Goal: Answer question/provide support: Share knowledge or assist other users

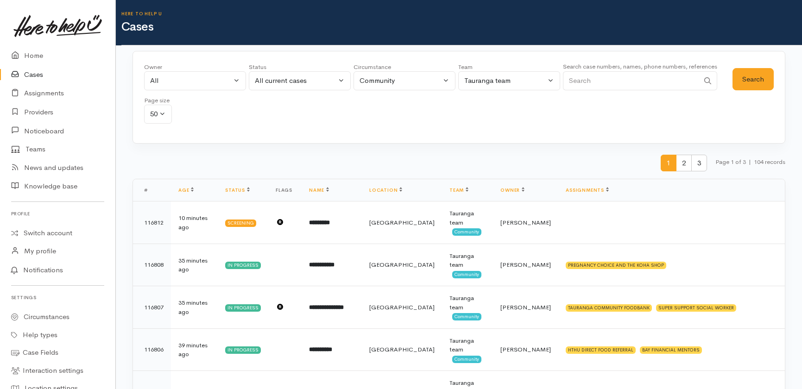
scroll to position [1247, 0]
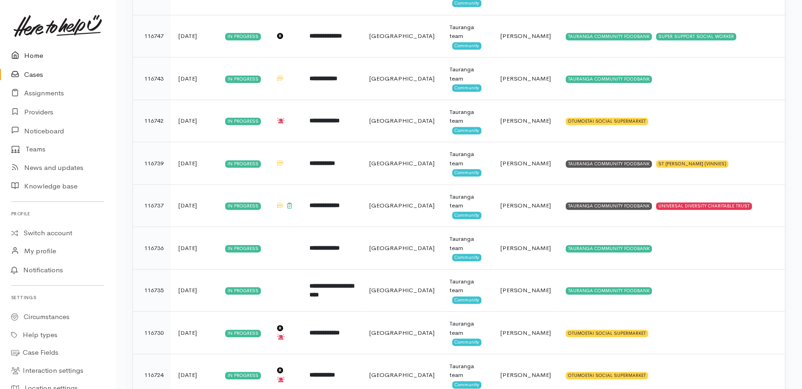
click at [27, 55] on link "Home" at bounding box center [57, 55] width 115 height 19
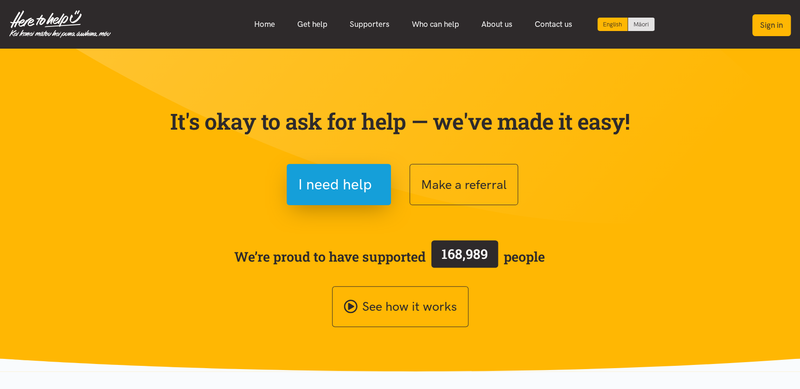
click at [771, 23] on button "Sign in" at bounding box center [771, 25] width 38 height 22
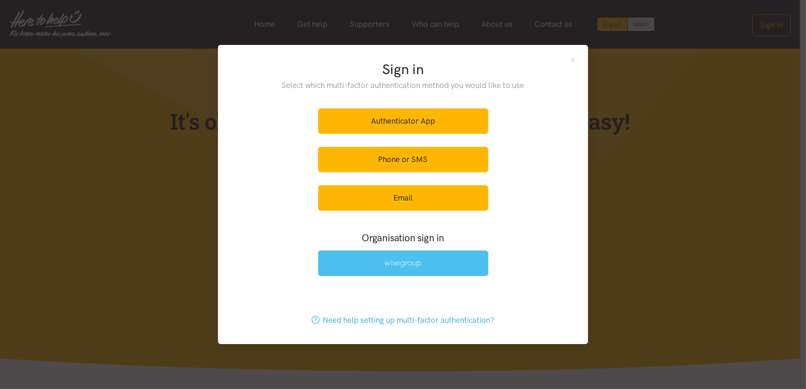
click at [392, 264] on img at bounding box center [403, 264] width 38 height 8
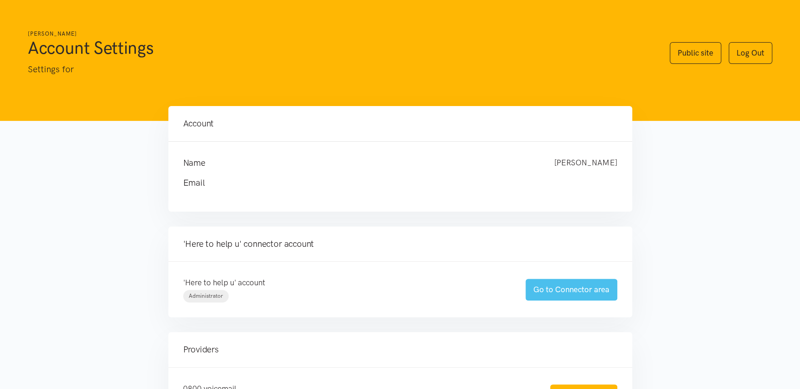
click at [581, 292] on link "Go to Connector area" at bounding box center [571, 290] width 92 height 22
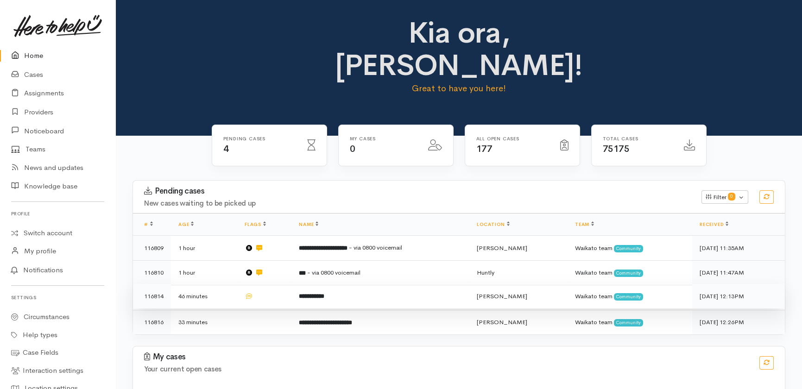
click at [268, 284] on td at bounding box center [264, 296] width 54 height 25
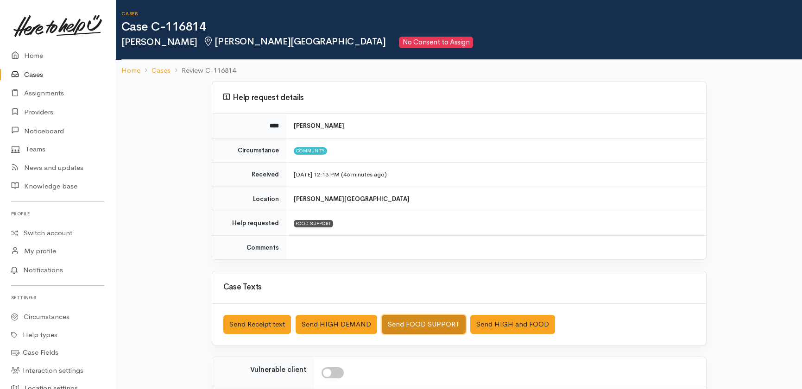
click at [429, 323] on button "Send FOOD SUPPORT" at bounding box center [424, 324] width 84 height 19
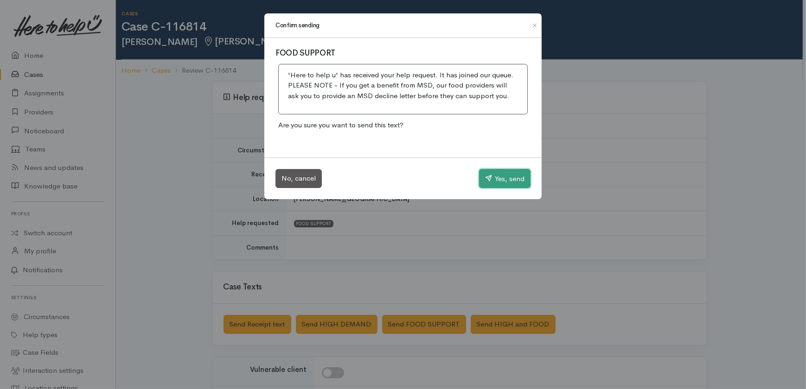
click at [509, 180] on button "Yes, send" at bounding box center [504, 178] width 51 height 19
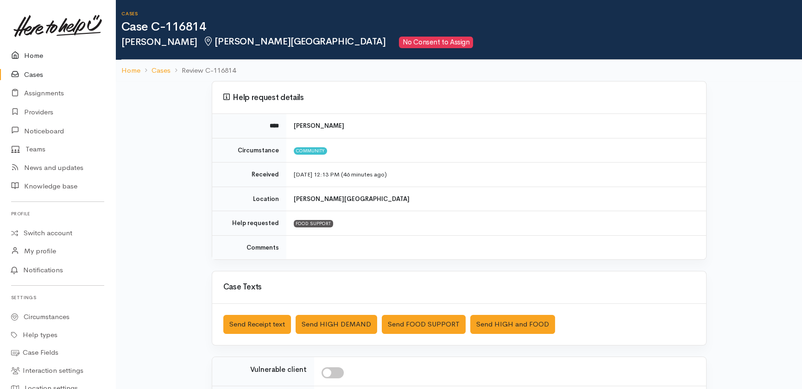
click at [36, 56] on link "Home" at bounding box center [57, 55] width 115 height 19
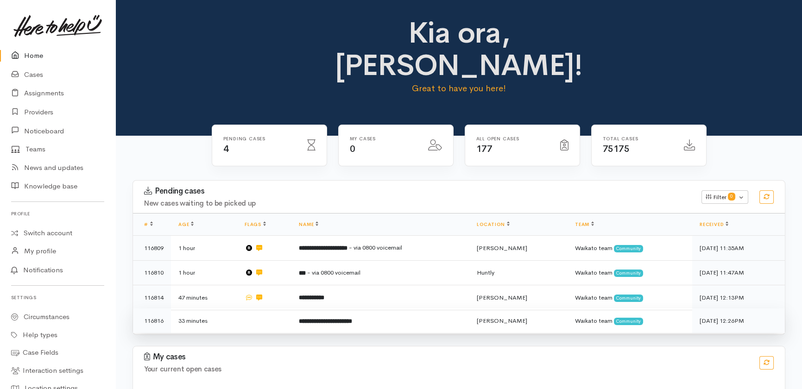
click at [264, 309] on td at bounding box center [264, 321] width 54 height 25
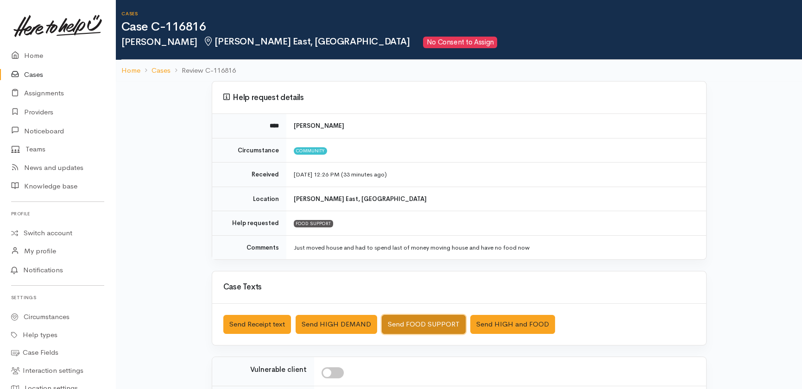
click at [398, 321] on button "Send FOOD SUPPORT" at bounding box center [424, 324] width 84 height 19
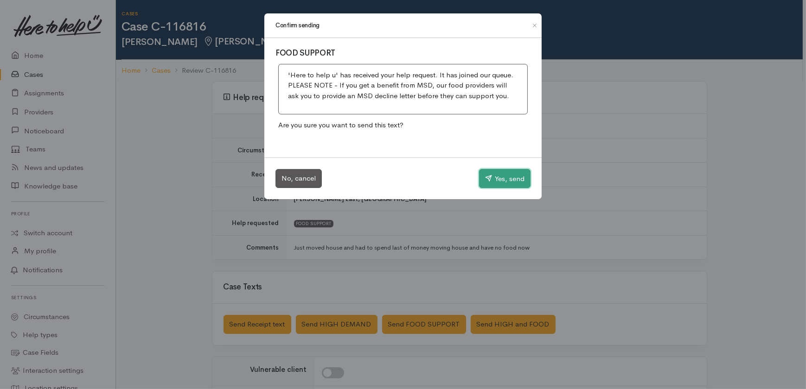
click at [512, 173] on button "Yes, send" at bounding box center [504, 178] width 51 height 19
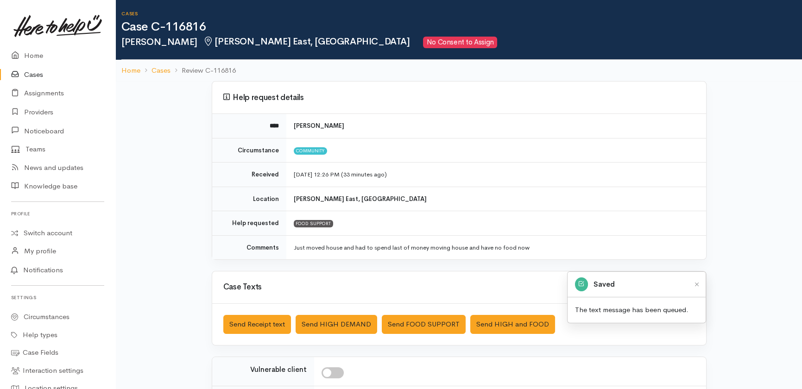
drag, startPoint x: 35, startPoint y: 74, endPoint x: 40, endPoint y: 89, distance: 16.1
click at [35, 74] on link "Cases" at bounding box center [57, 74] width 115 height 19
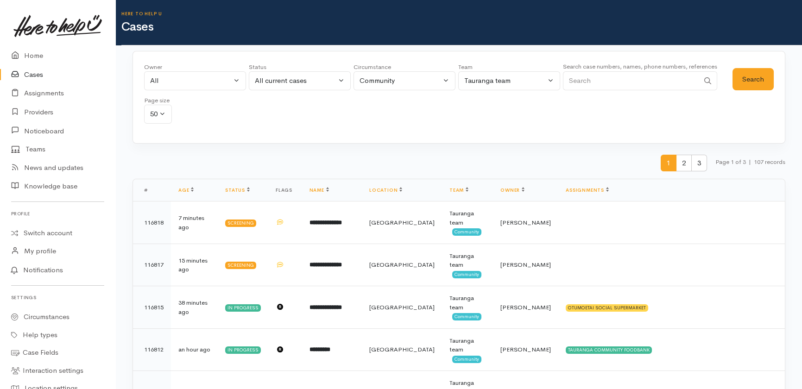
click at [611, 81] on input "Search" at bounding box center [631, 80] width 136 height 19
type input "taupo"
drag, startPoint x: 515, startPoint y: 85, endPoint x: 509, endPoint y: 85, distance: 6.0
click at [515, 85] on div "Tauranga team" at bounding box center [505, 81] width 82 height 11
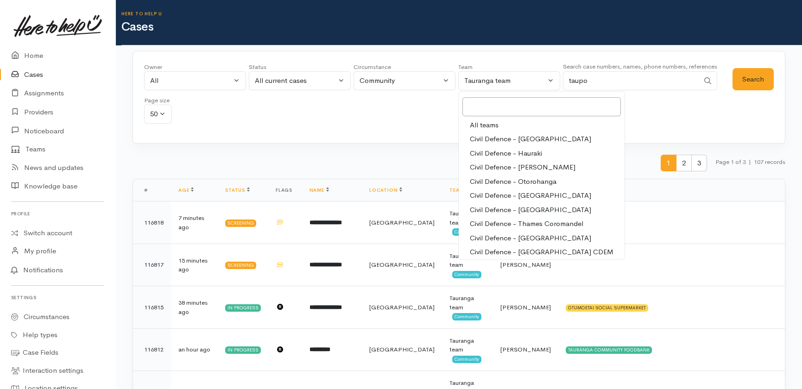
click at [478, 124] on span "All teams" at bounding box center [484, 125] width 29 height 11
select select "-1"
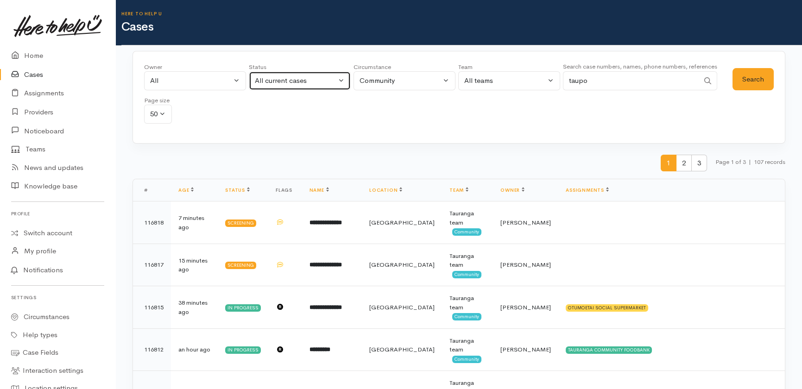
click at [300, 79] on div "All current cases" at bounding box center [296, 81] width 82 height 11
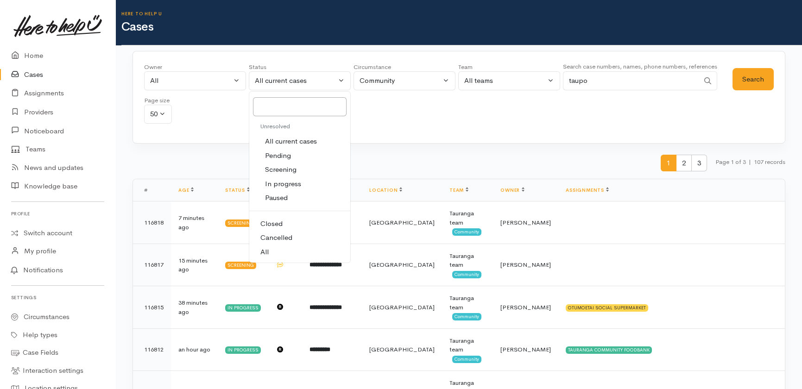
click at [269, 254] on link "All" at bounding box center [299, 252] width 101 height 14
select select "All"
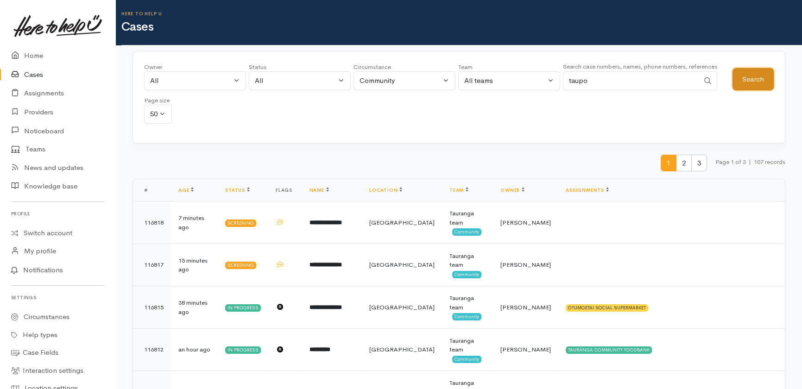
click at [750, 79] on button "Search" at bounding box center [753, 79] width 41 height 23
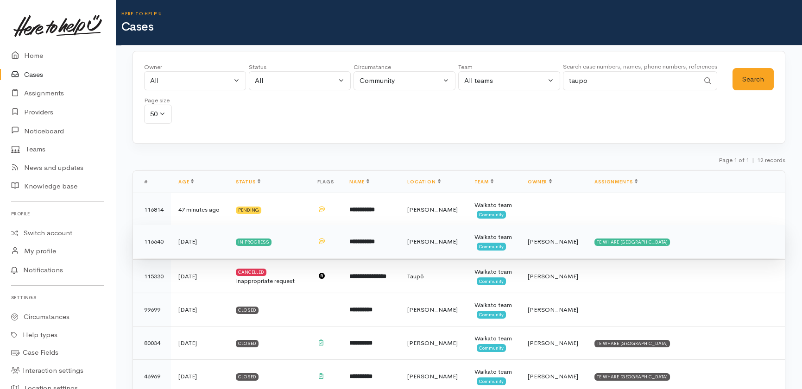
click at [537, 238] on span "Shirley Mackie" at bounding box center [553, 242] width 51 height 8
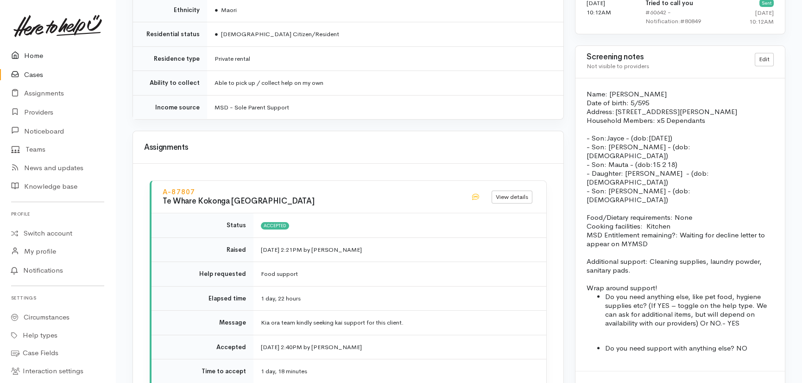
click at [36, 53] on link "Home" at bounding box center [57, 55] width 115 height 19
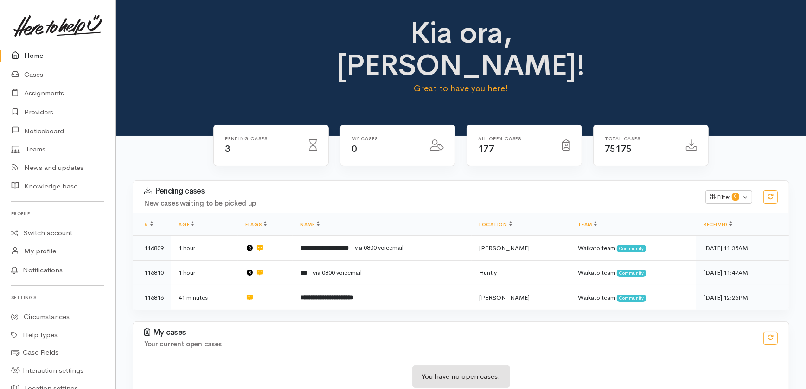
click at [37, 56] on link "Home" at bounding box center [57, 55] width 115 height 19
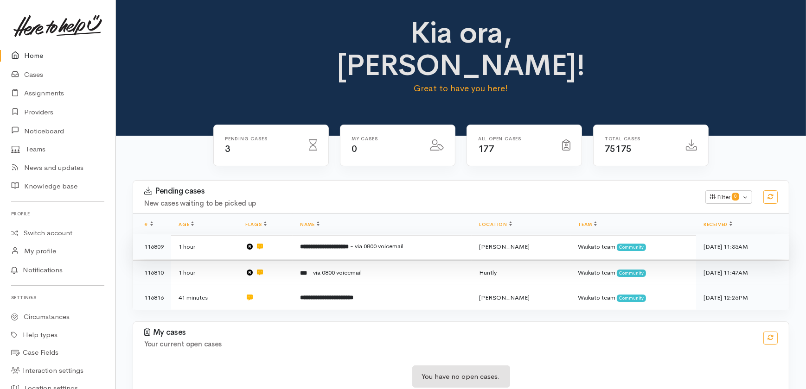
click at [328, 235] on td "**********" at bounding box center [382, 247] width 179 height 25
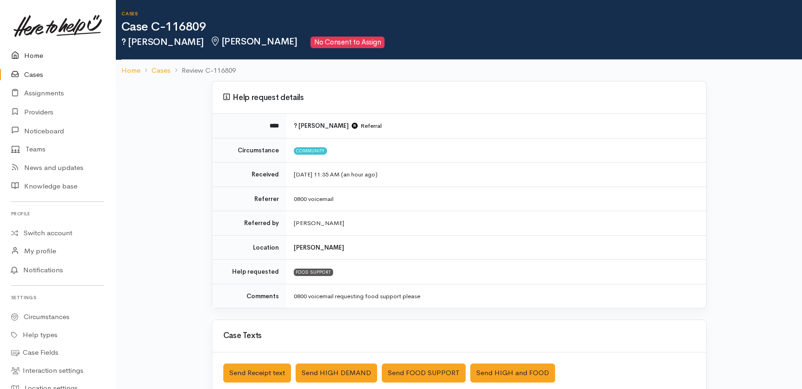
click at [31, 53] on link "Home" at bounding box center [57, 55] width 115 height 19
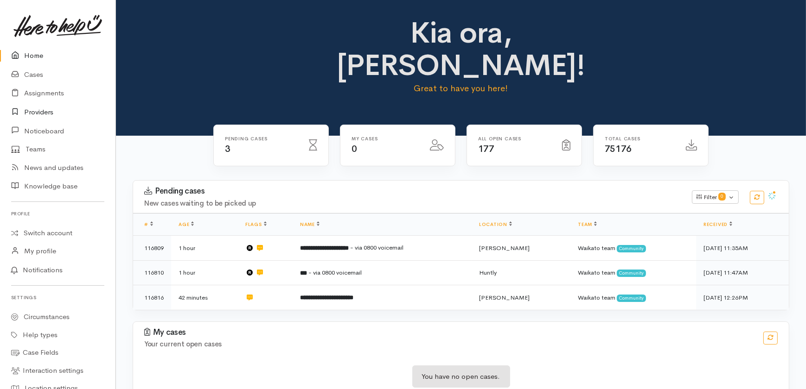
click at [45, 113] on link "Providers" at bounding box center [57, 112] width 115 height 19
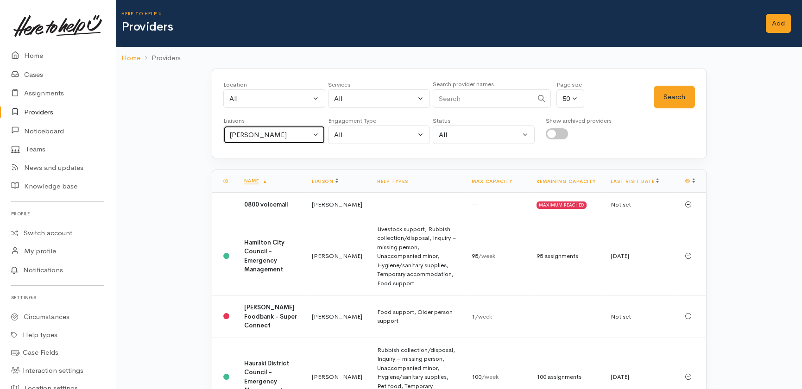
click at [297, 136] on div "Heather Moore" at bounding box center [270, 135] width 82 height 11
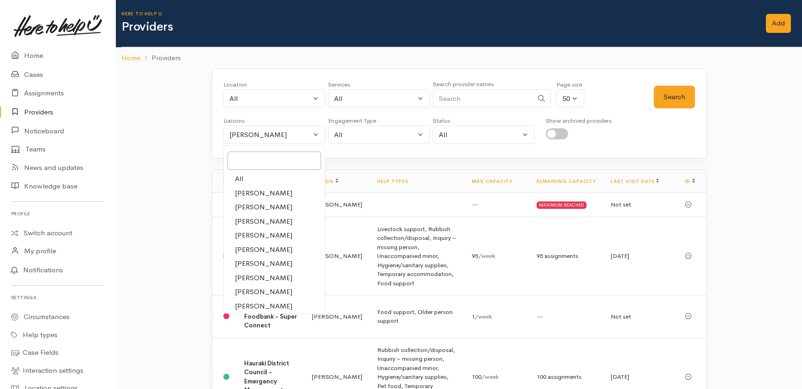
click at [240, 181] on span "All" at bounding box center [239, 179] width 8 height 11
select select "null"
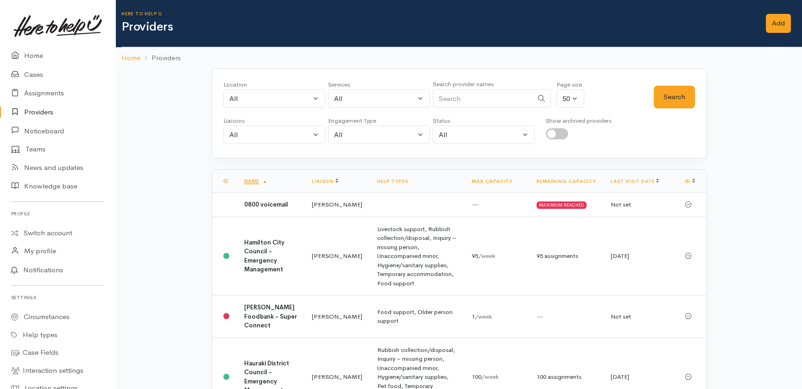
click at [468, 96] on input "Search" at bounding box center [483, 98] width 100 height 19
type input "o"
type input "kokonga"
click at [654, 95] on button "Search" at bounding box center [674, 97] width 41 height 23
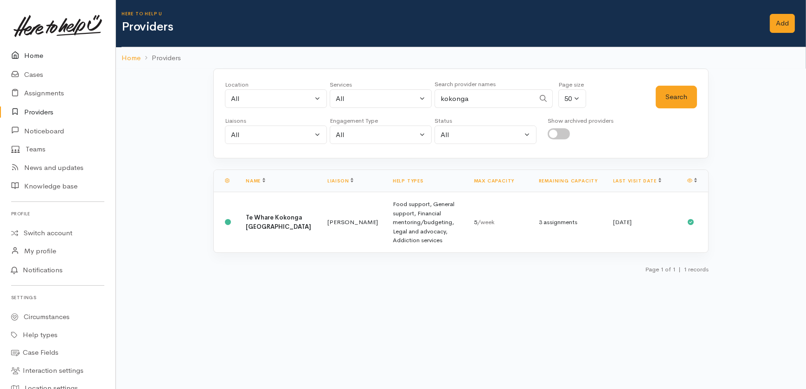
drag, startPoint x: 34, startPoint y: 59, endPoint x: 39, endPoint y: 57, distance: 5.0
click at [35, 59] on link "Home" at bounding box center [57, 55] width 115 height 19
